Goal: Task Accomplishment & Management: Complete application form

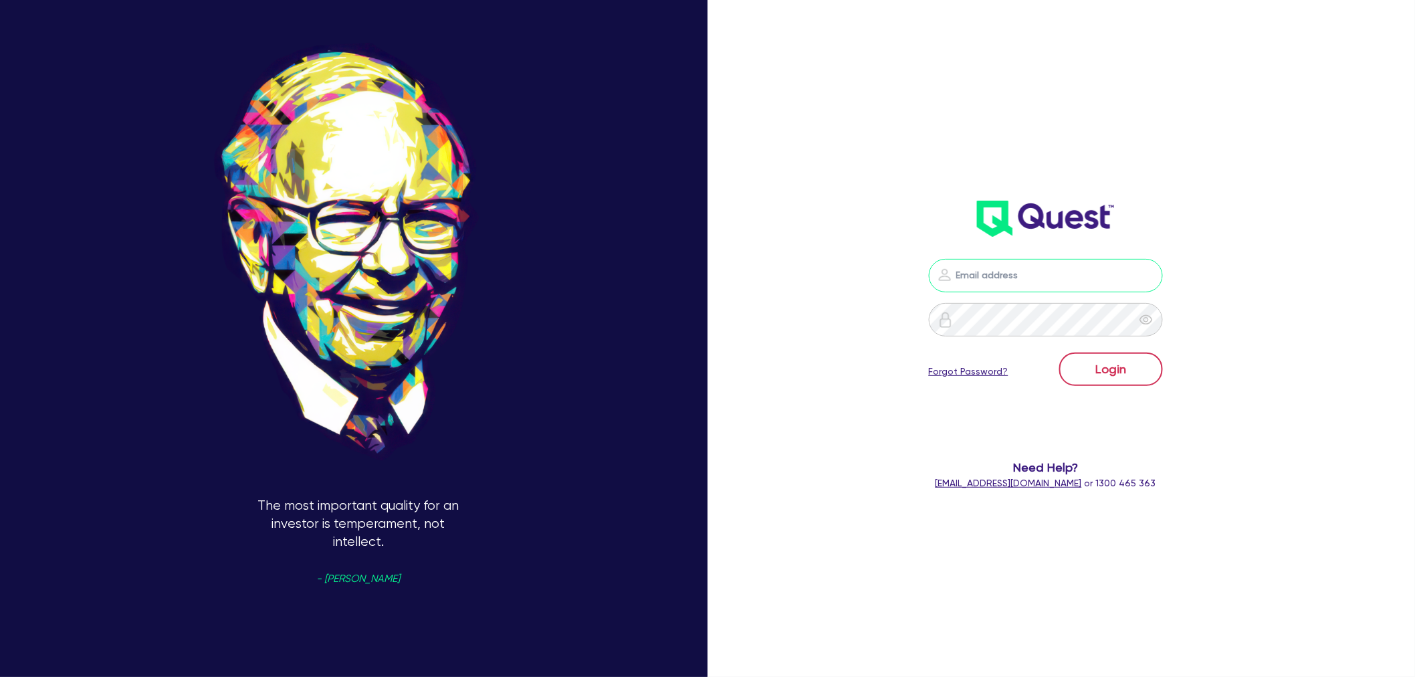
type input "[EMAIL_ADDRESS][PERSON_NAME][DOMAIN_NAME]"
click at [1140, 362] on button "Login" at bounding box center [1111, 368] width 104 height 33
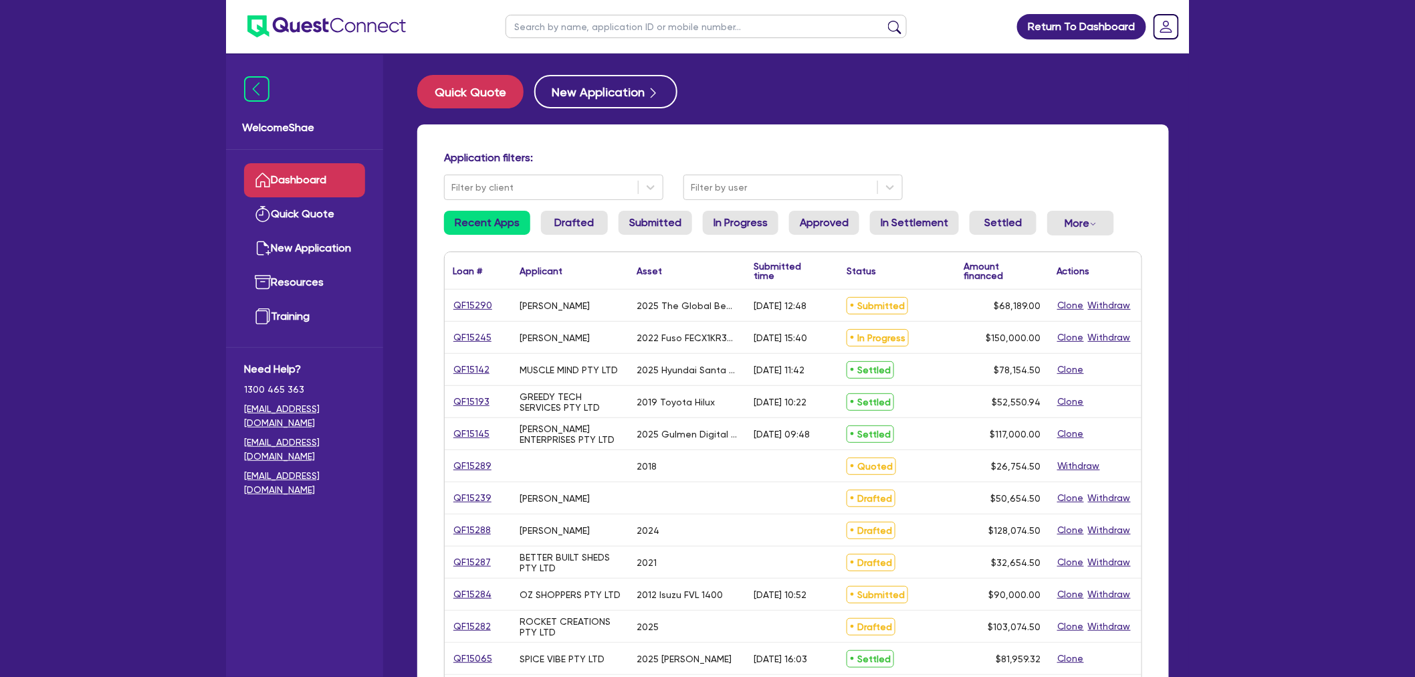
click at [597, 29] on input "text" at bounding box center [706, 26] width 401 height 23
type input "smb"
click at [884, 20] on button "submit" at bounding box center [894, 29] width 21 height 19
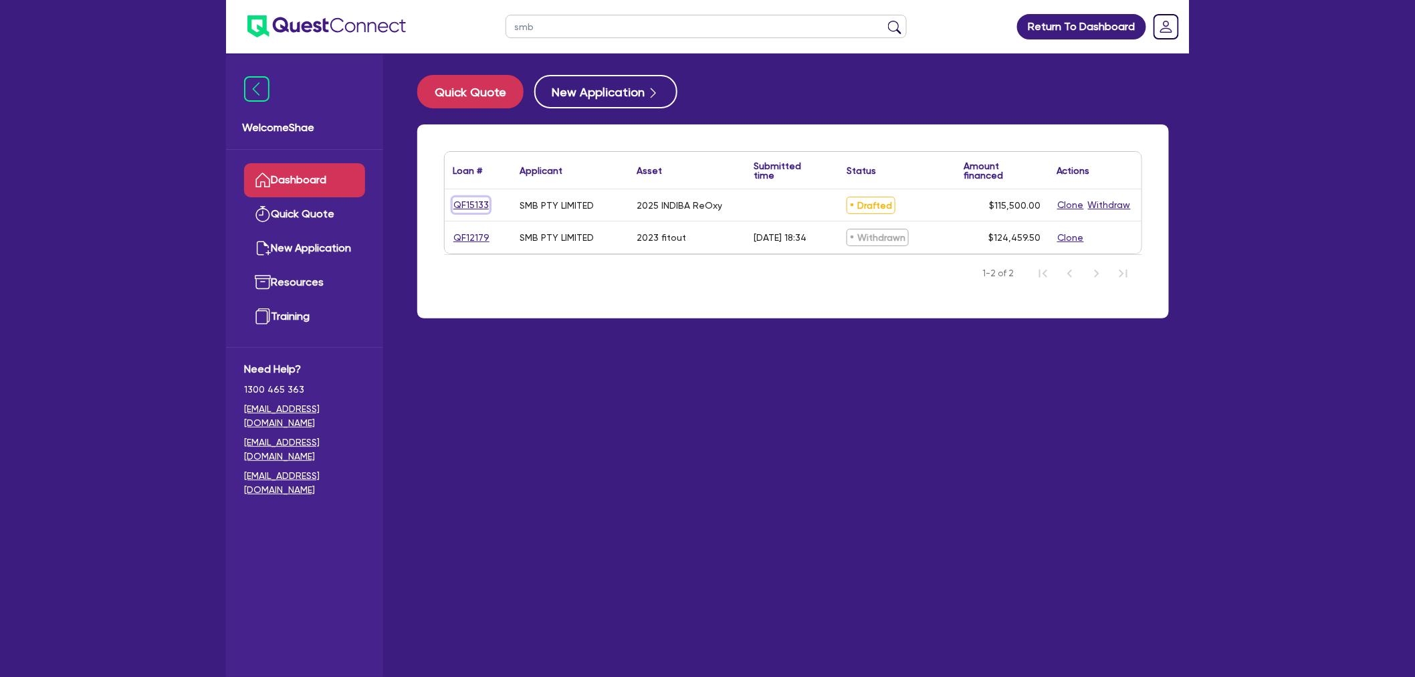
click at [464, 203] on link "QF15133" at bounding box center [471, 204] width 37 height 15
select select "TERTIARY_ASSETS"
select select "BEAUTY_EQUIPMENT"
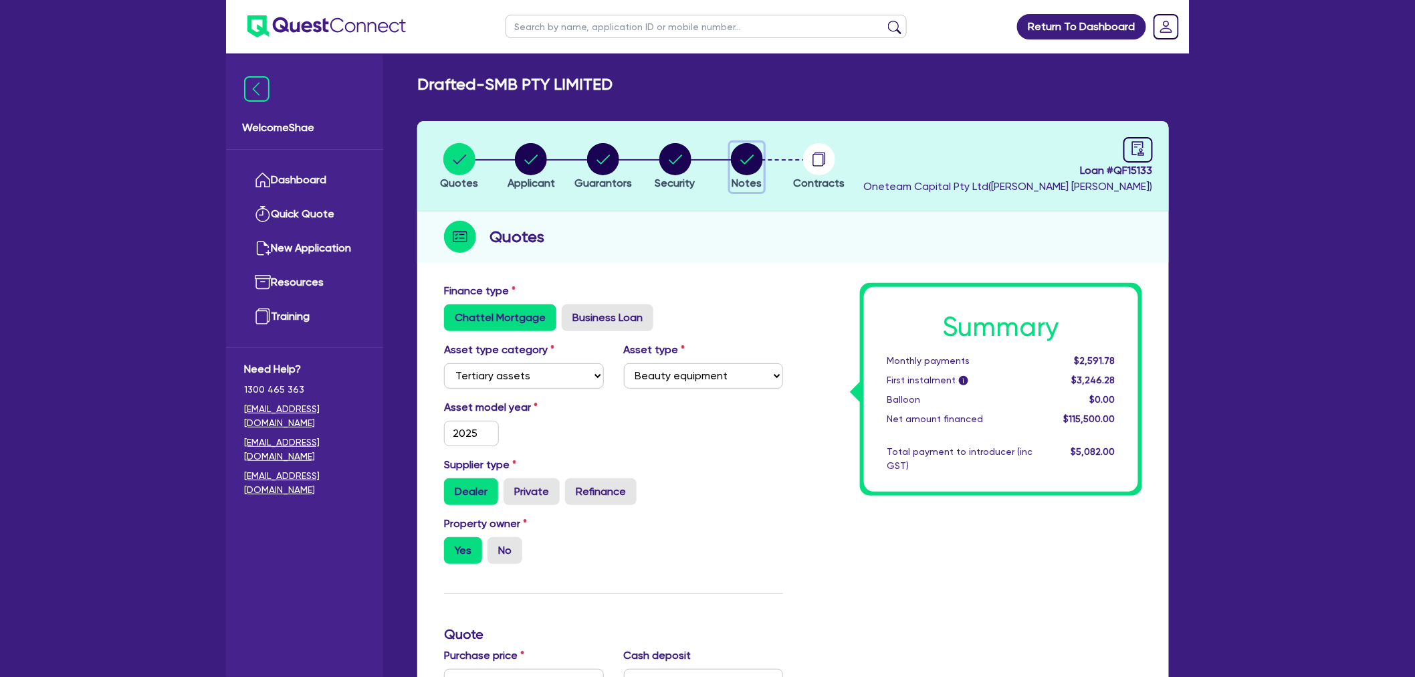
click at [754, 161] on circle "button" at bounding box center [747, 159] width 32 height 32
select select "Other"
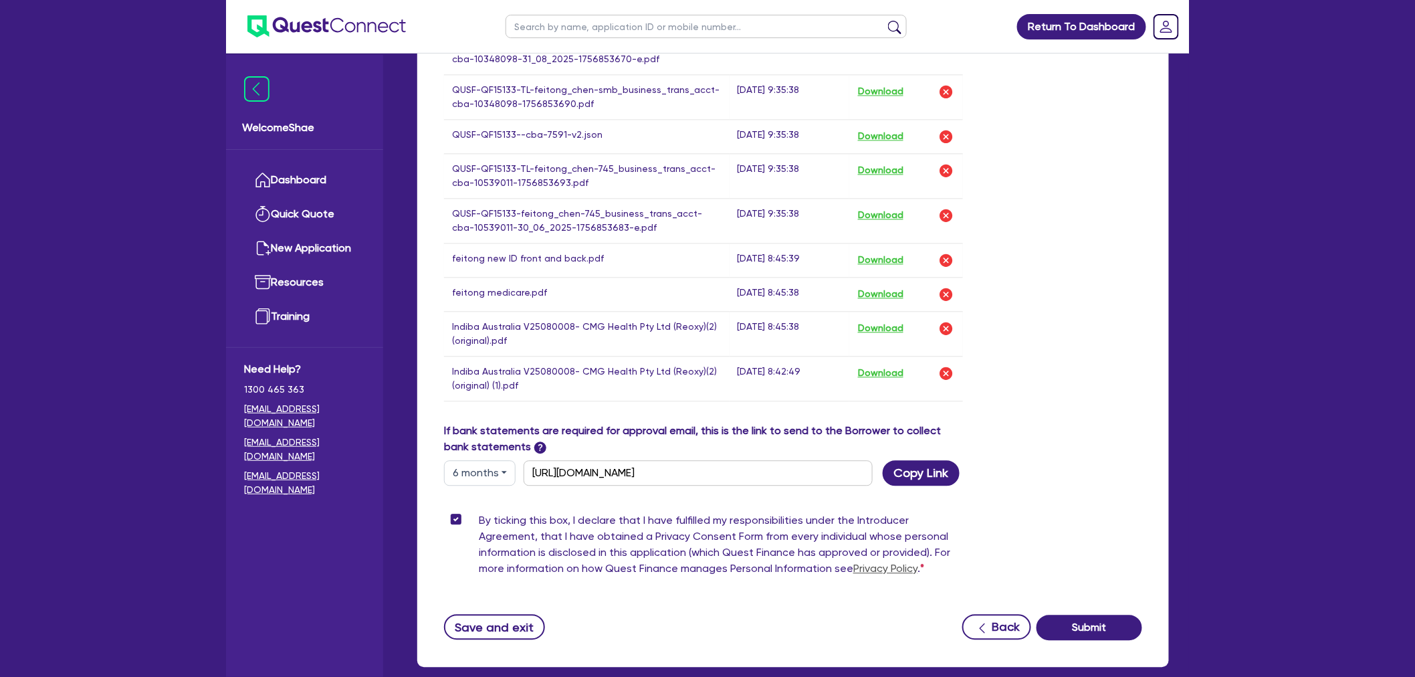
scroll to position [1217, 0]
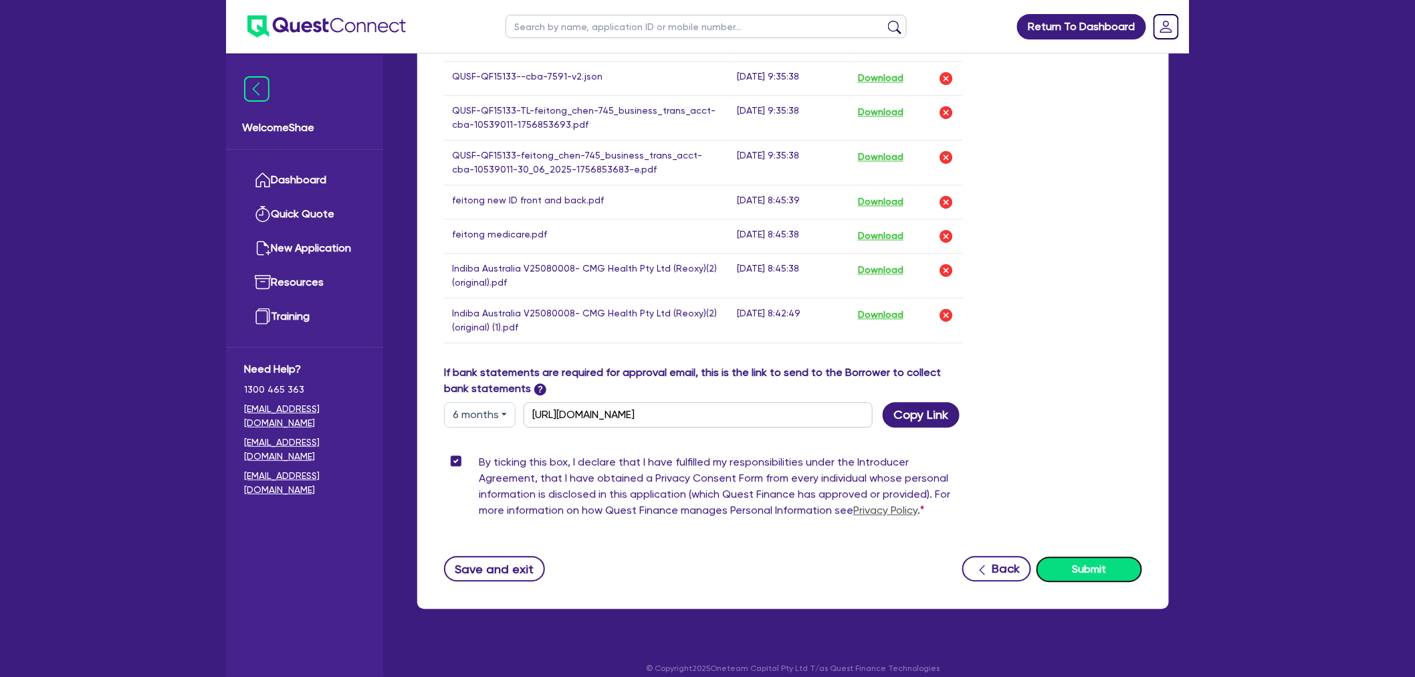
click at [1088, 556] on button "Submit" at bounding box center [1090, 568] width 106 height 25
